Goal: Use online tool/utility: Utilize a website feature to perform a specific function

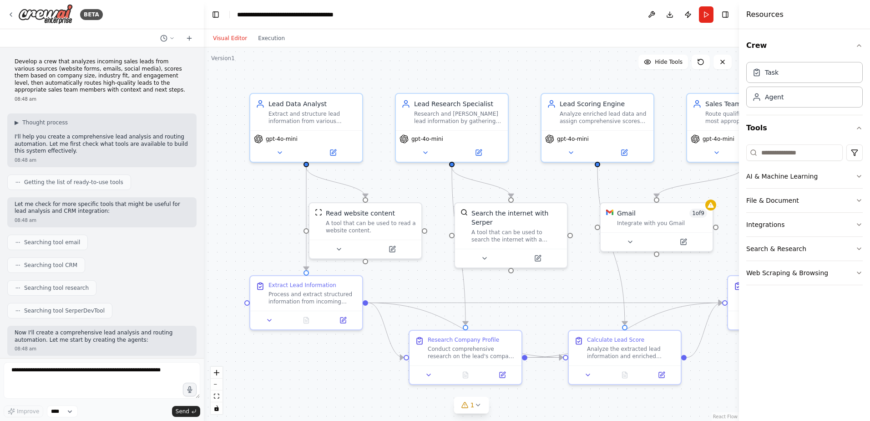
click at [144, 189] on div "Getting the list of ready-to-use tools" at bounding box center [101, 181] width 189 height 15
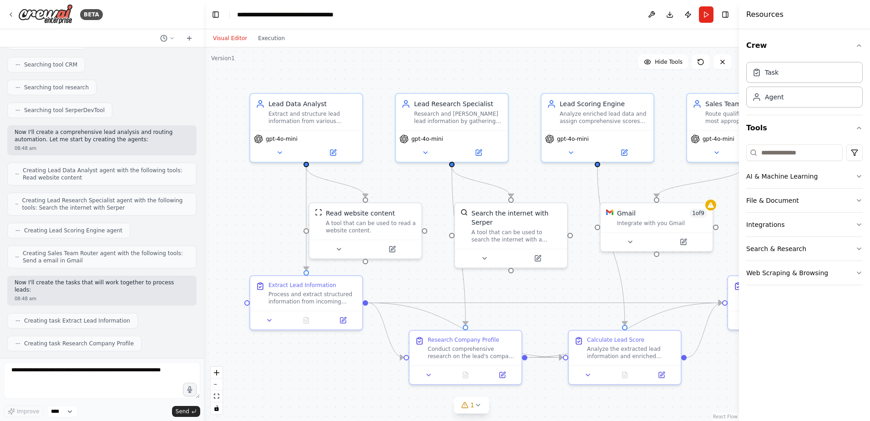
scroll to position [218, 0]
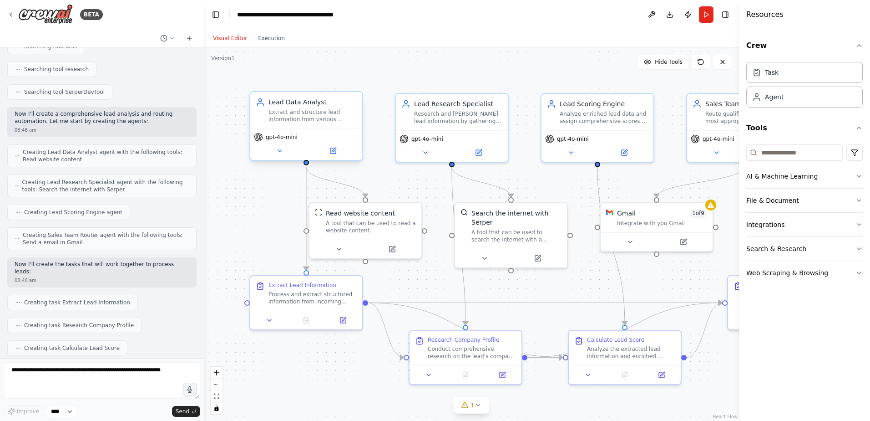
click at [295, 120] on div "Extract and structure lead information from various sources including {lead_sou…" at bounding box center [313, 115] width 88 height 15
click at [282, 153] on icon at bounding box center [279, 150] width 7 height 7
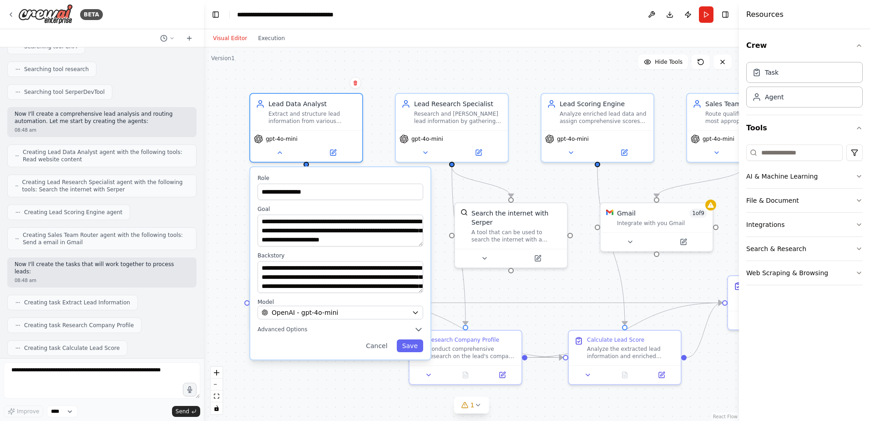
click at [82, 218] on div "Creating Lead Scoring Engine agent" at bounding box center [68, 211] width 123 height 15
click at [385, 347] on button "Cancel" at bounding box center [376, 345] width 32 height 13
click at [383, 343] on button "Cancel" at bounding box center [376, 345] width 32 height 13
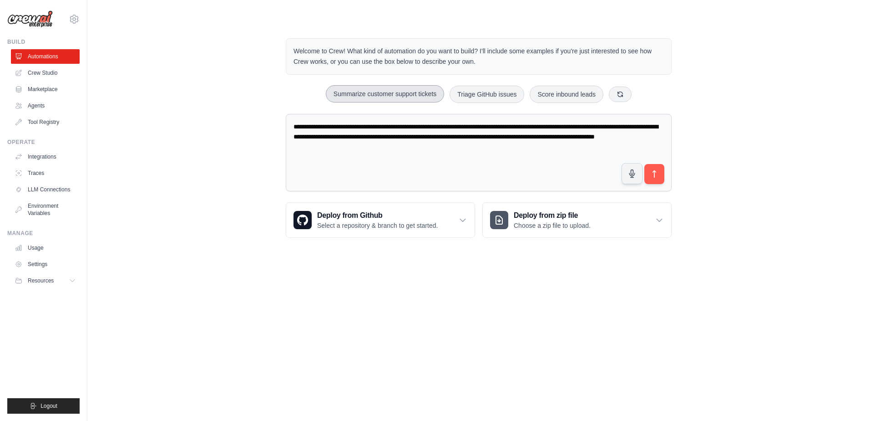
click at [382, 94] on button "Summarize customer support tickets" at bounding box center [385, 93] width 118 height 17
click at [455, 149] on textarea "**********" at bounding box center [479, 153] width 386 height 78
click at [494, 91] on button "Triage GitHub issues" at bounding box center [487, 93] width 75 height 17
click at [656, 173] on icon "submit" at bounding box center [655, 174] width 10 height 10
click at [567, 97] on button "Score inbound leads" at bounding box center [567, 93] width 74 height 17
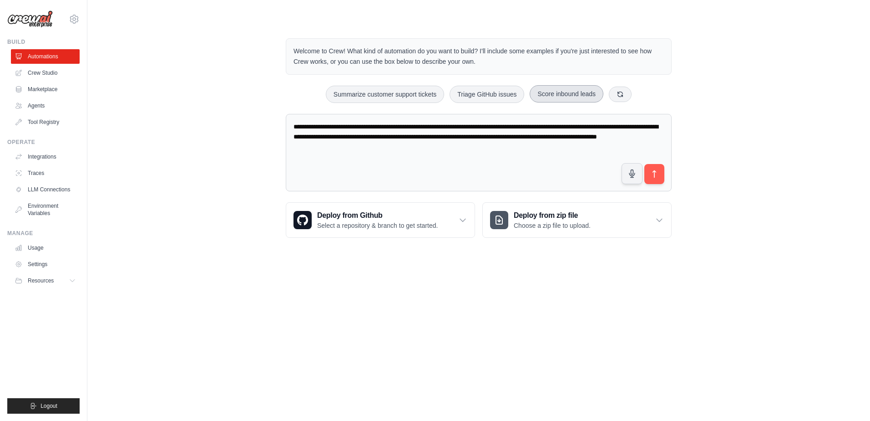
type textarea "**********"
click at [657, 181] on button "submit" at bounding box center [654, 173] width 21 height 21
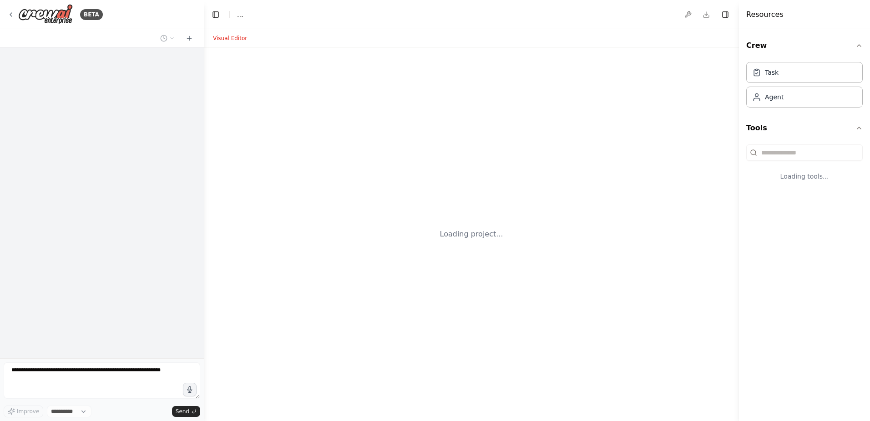
select select "****"
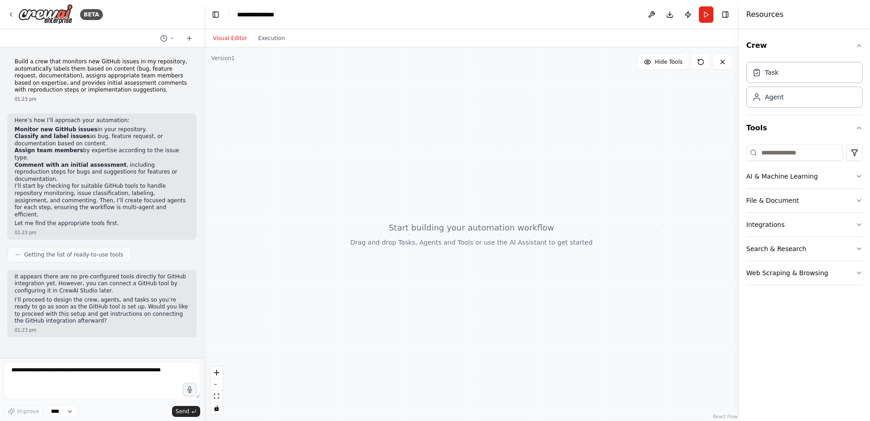
click at [28, 112] on div "Build a crew that monitors new GitHub issues in my repository, automatically la…" at bounding box center [102, 202] width 204 height 310
click at [9, 16] on icon at bounding box center [10, 14] width 7 height 7
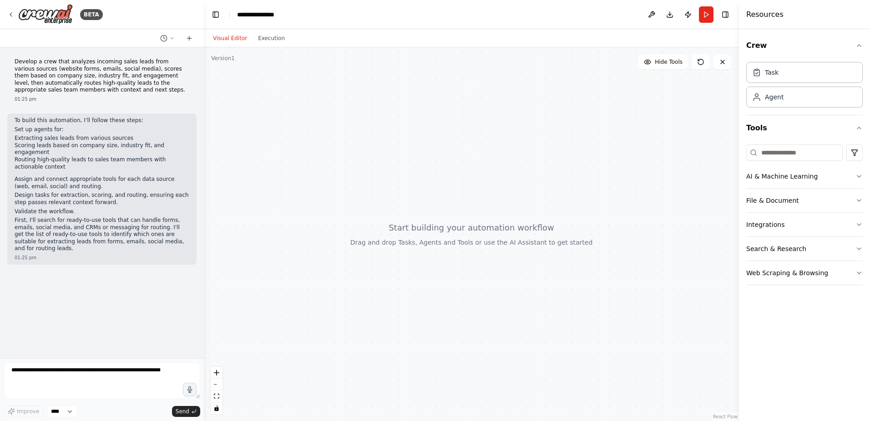
click at [121, 208] on p "Validate the workflow." at bounding box center [102, 211] width 175 height 7
